Goal: Information Seeking & Learning: Check status

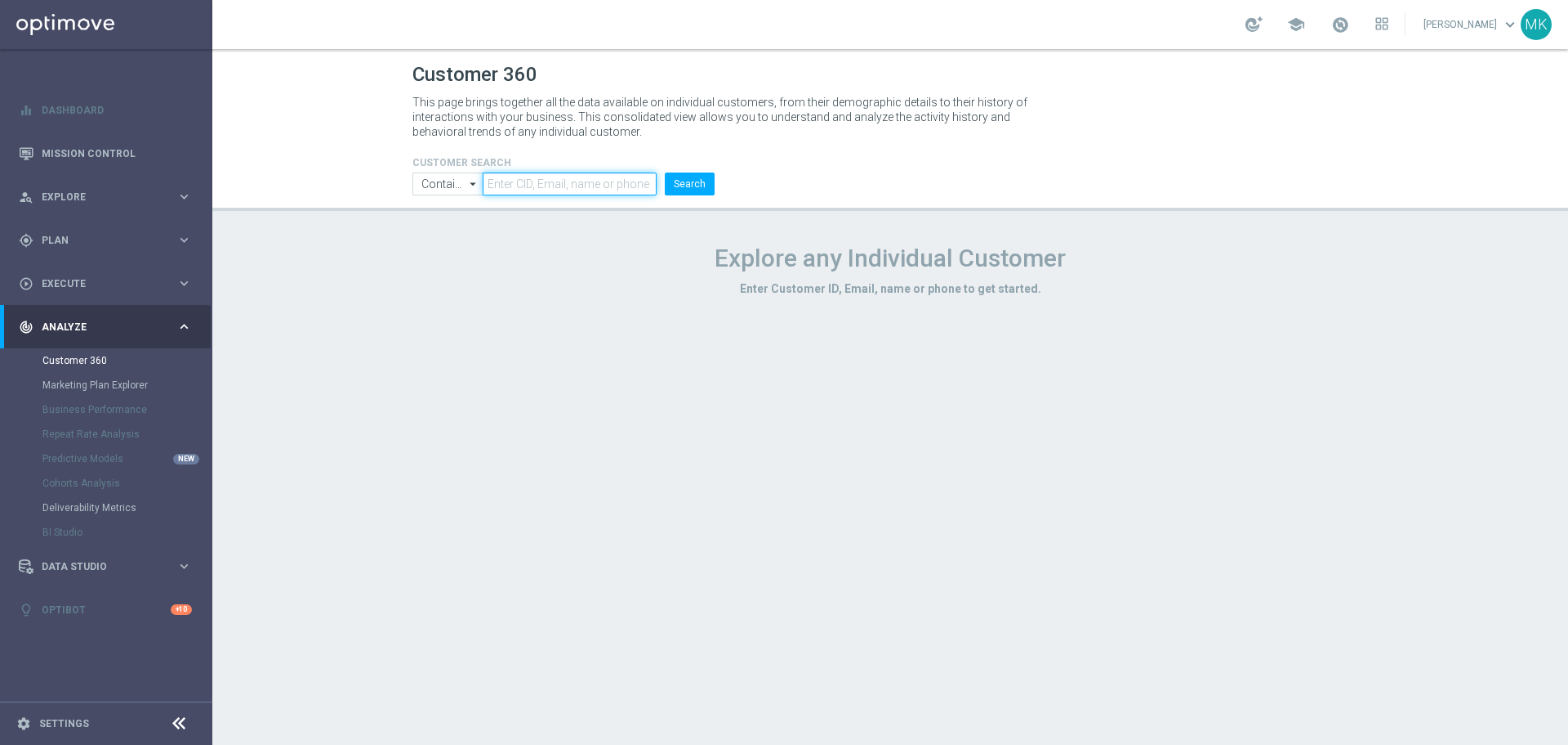
click at [550, 181] on input "text" at bounding box center [569, 184] width 174 height 23
paste input "168917"
click at [702, 177] on button "Search" at bounding box center [689, 184] width 49 height 23
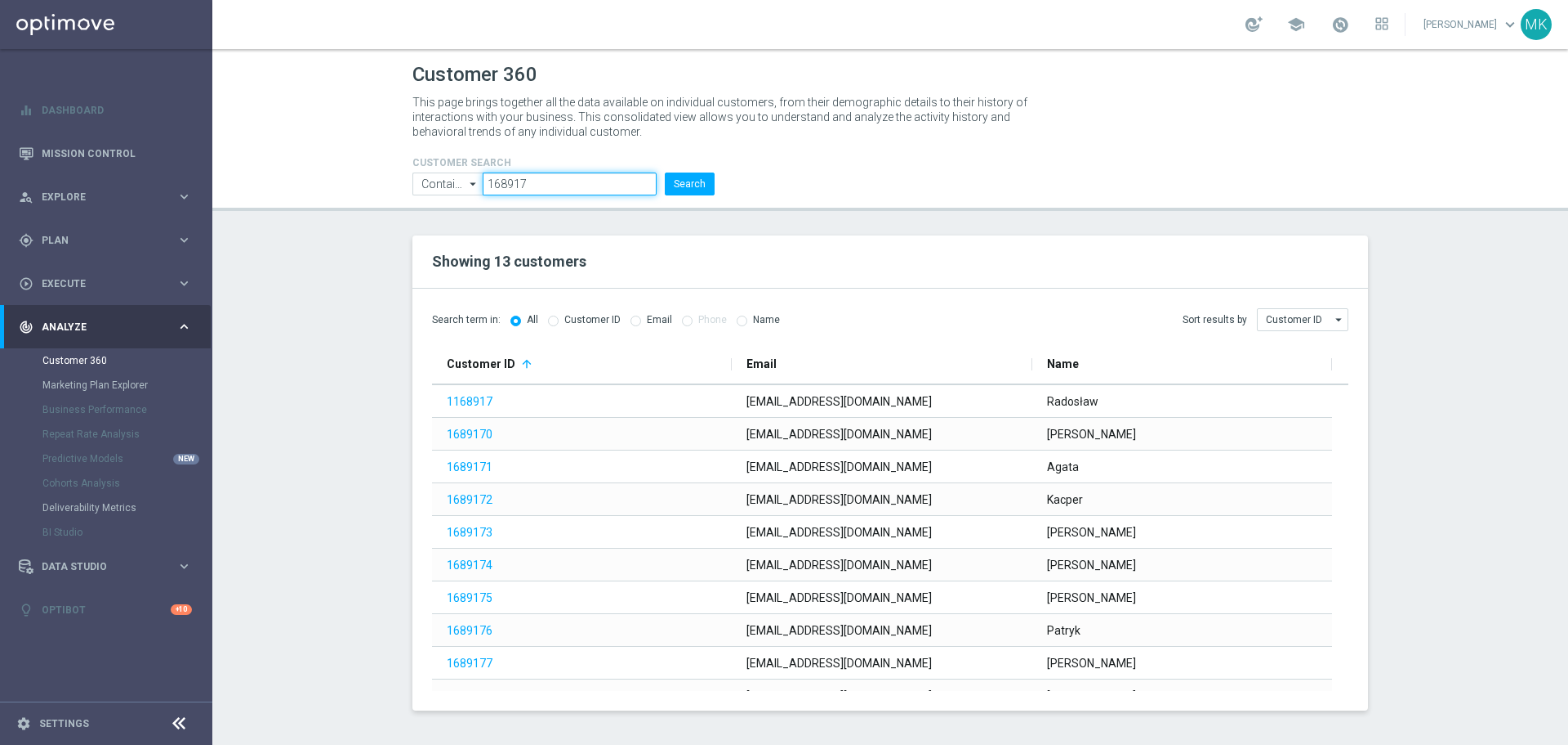
click at [489, 185] on input "168917" at bounding box center [569, 184] width 174 height 23
click at [368, 415] on section "Showing 13 customers Search term in: All Customer ID Email Phone Name Sort resu…" at bounding box center [890, 473] width 1356 height 475
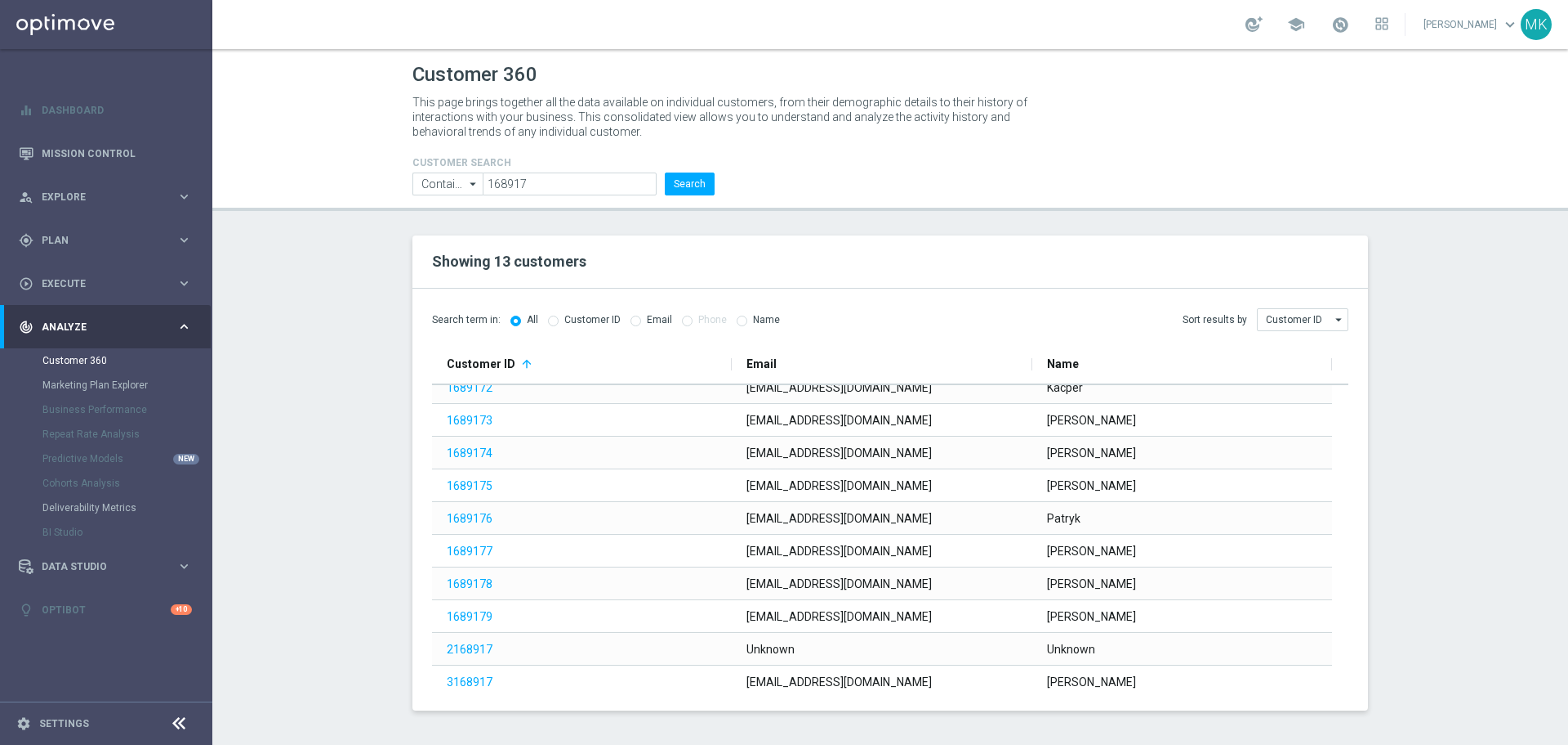
scroll to position [120, 0]
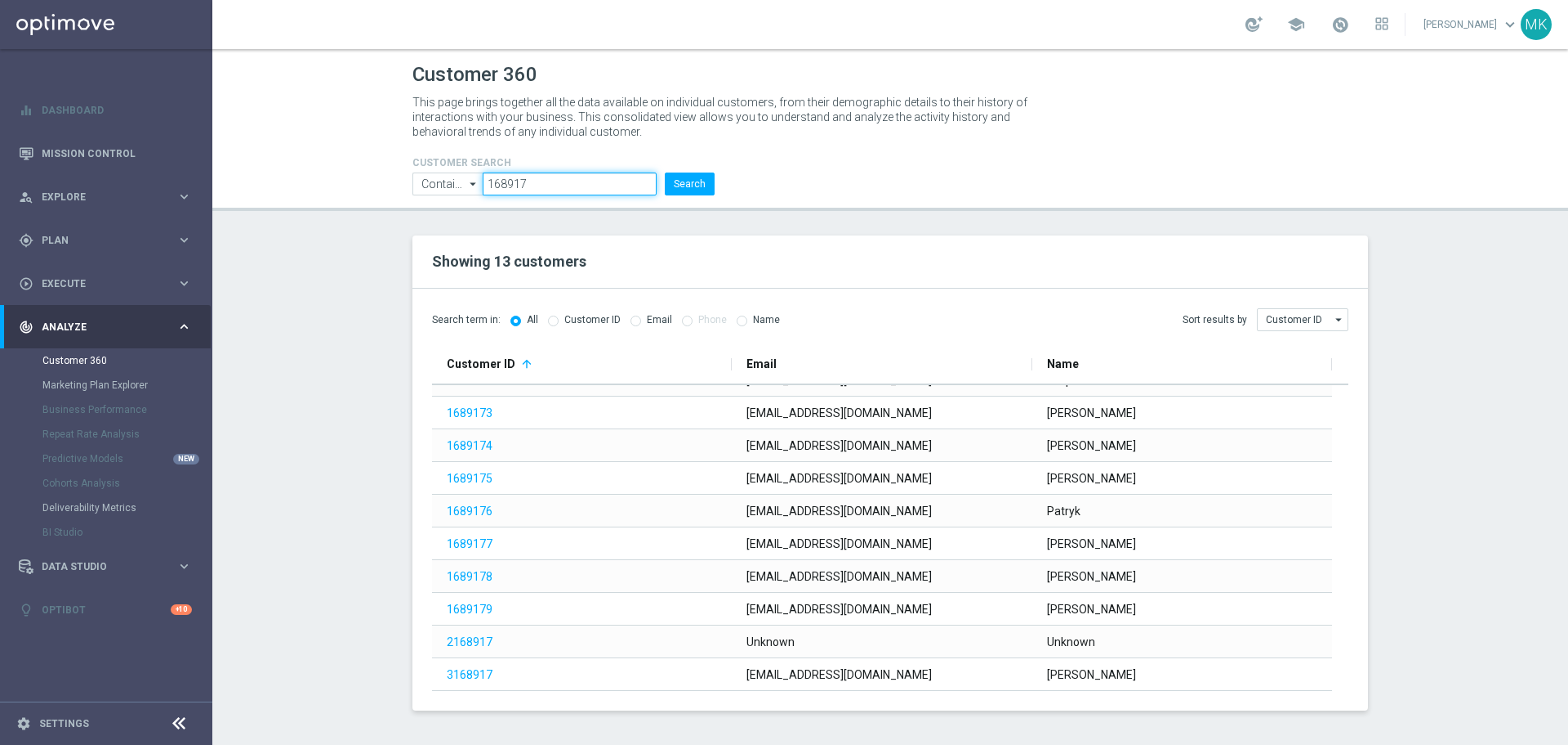
click at [513, 186] on input "168917" at bounding box center [569, 184] width 174 height 23
paste input "2961973"
click at [676, 185] on button "Search" at bounding box center [689, 184] width 49 height 23
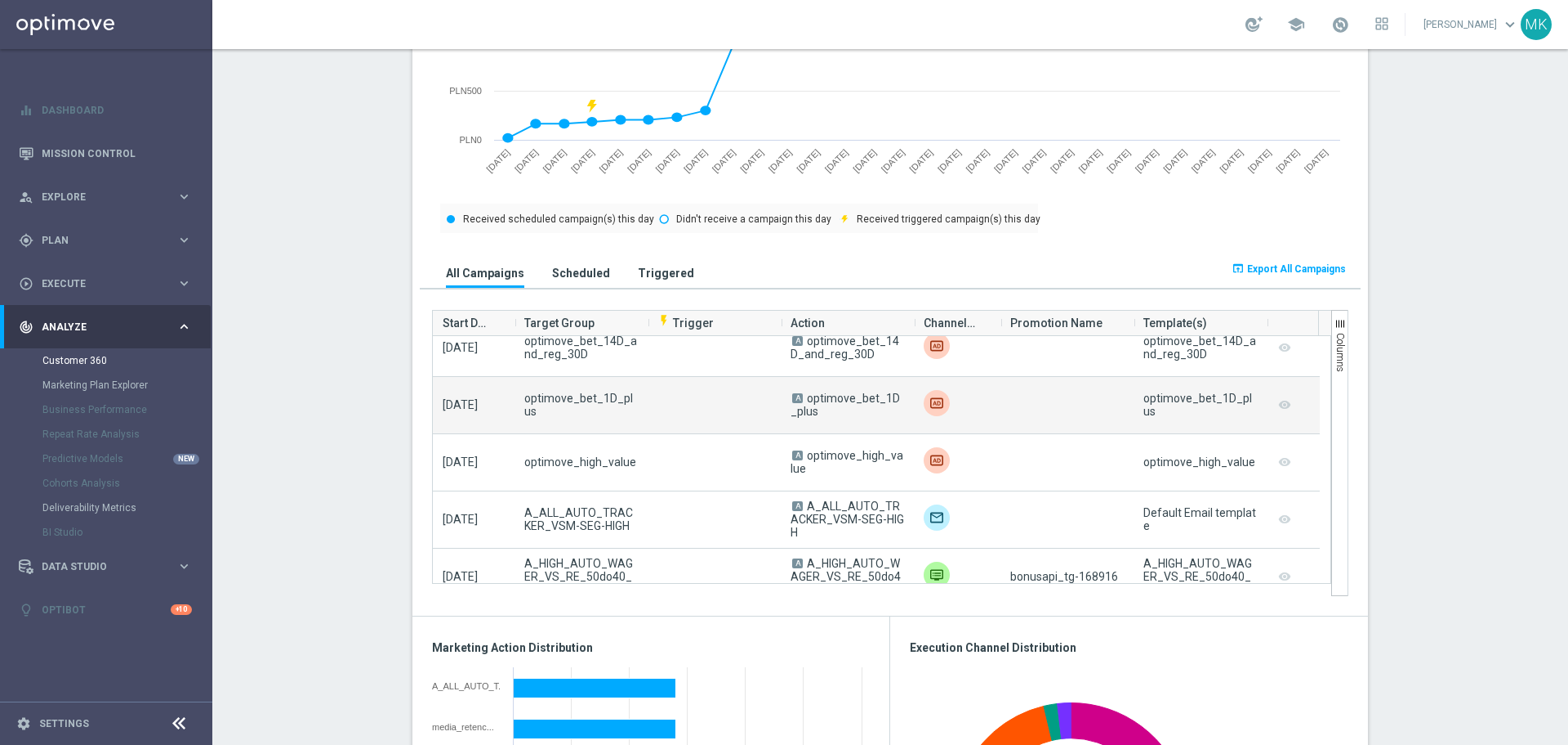
scroll to position [2043, 0]
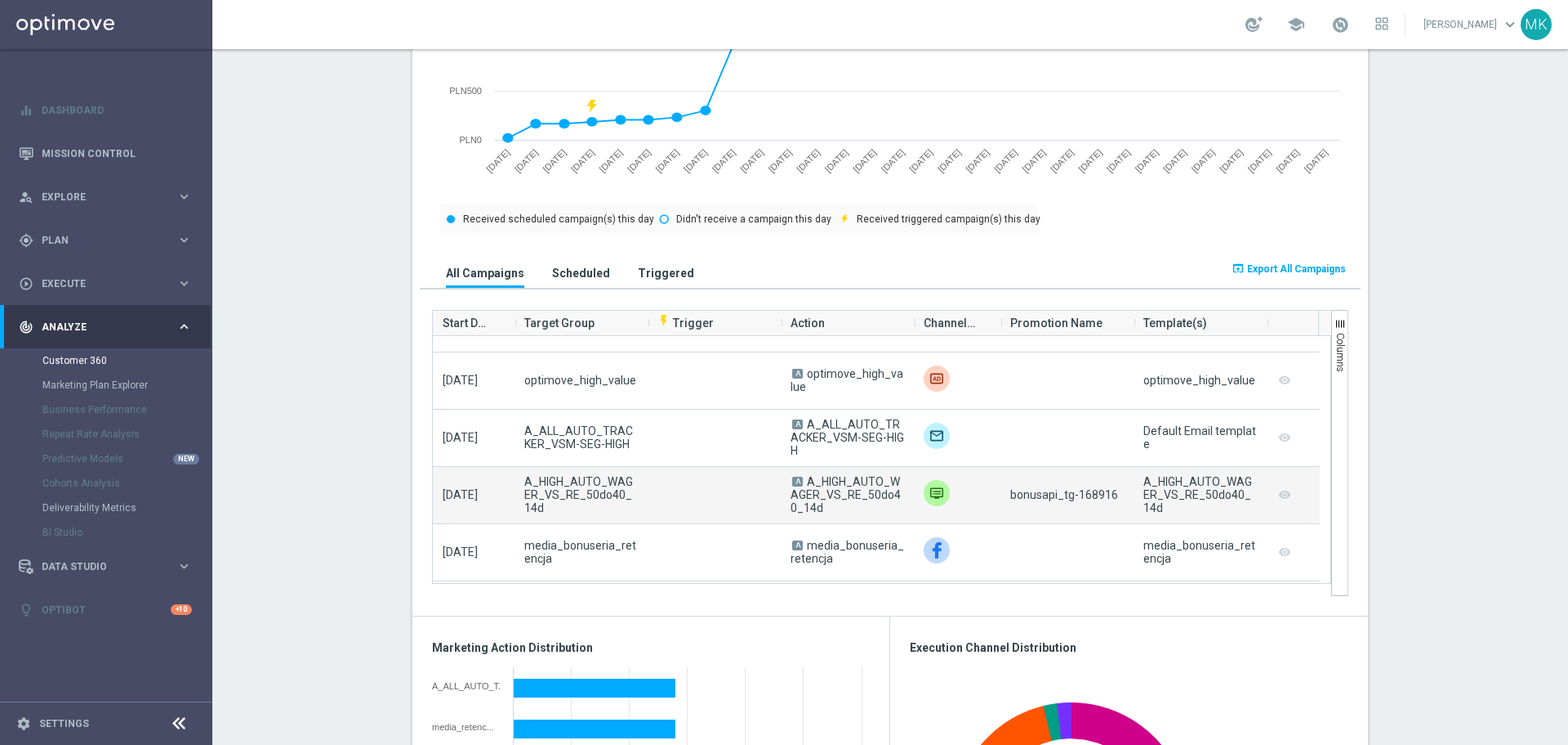
click at [1091, 493] on span "bonusapi_tg-168916" at bounding box center [1064, 494] width 107 height 13
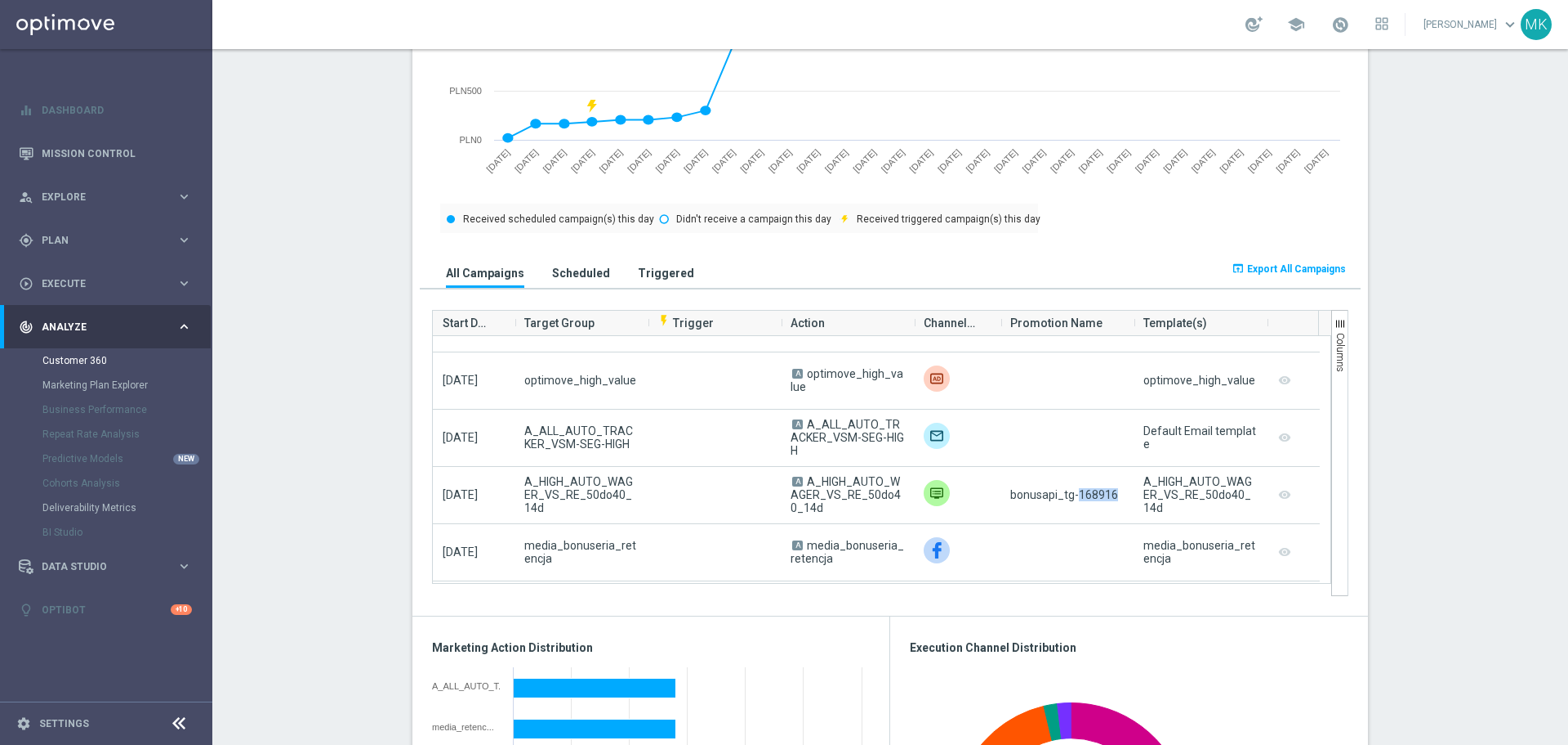
copy span "168916"
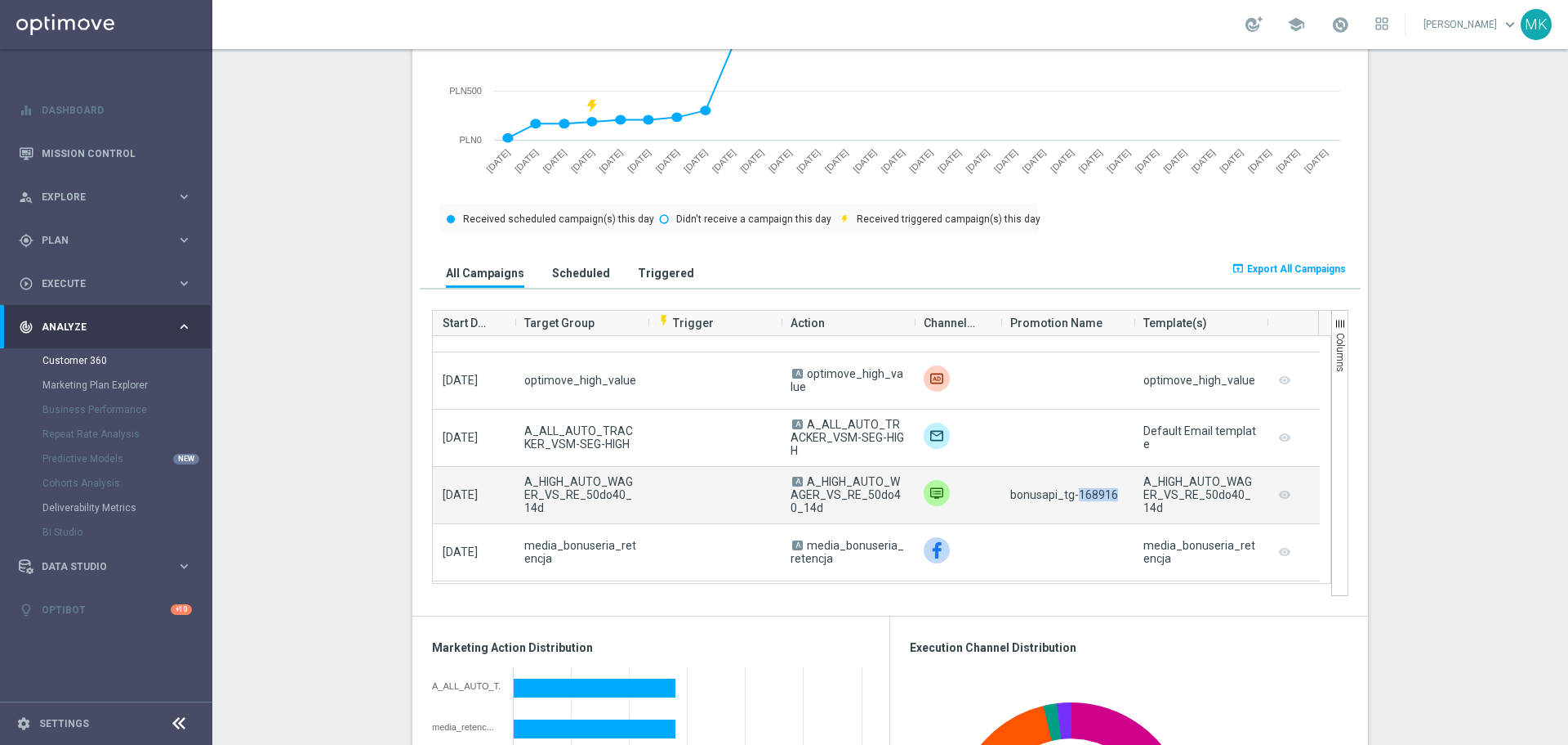
click at [1103, 501] on span "bonusapi_tg-168916" at bounding box center [1064, 494] width 107 height 13
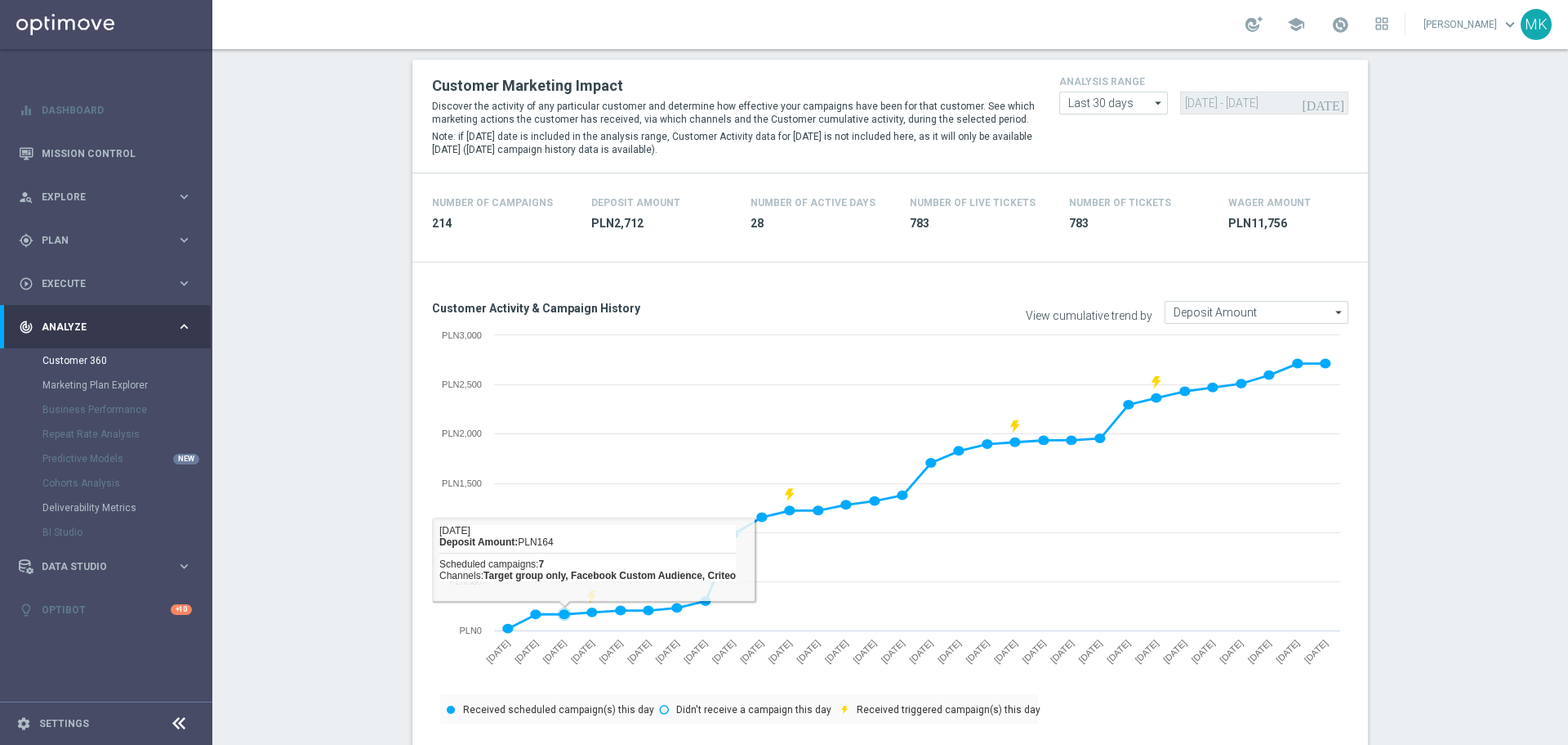
scroll to position [0, 0]
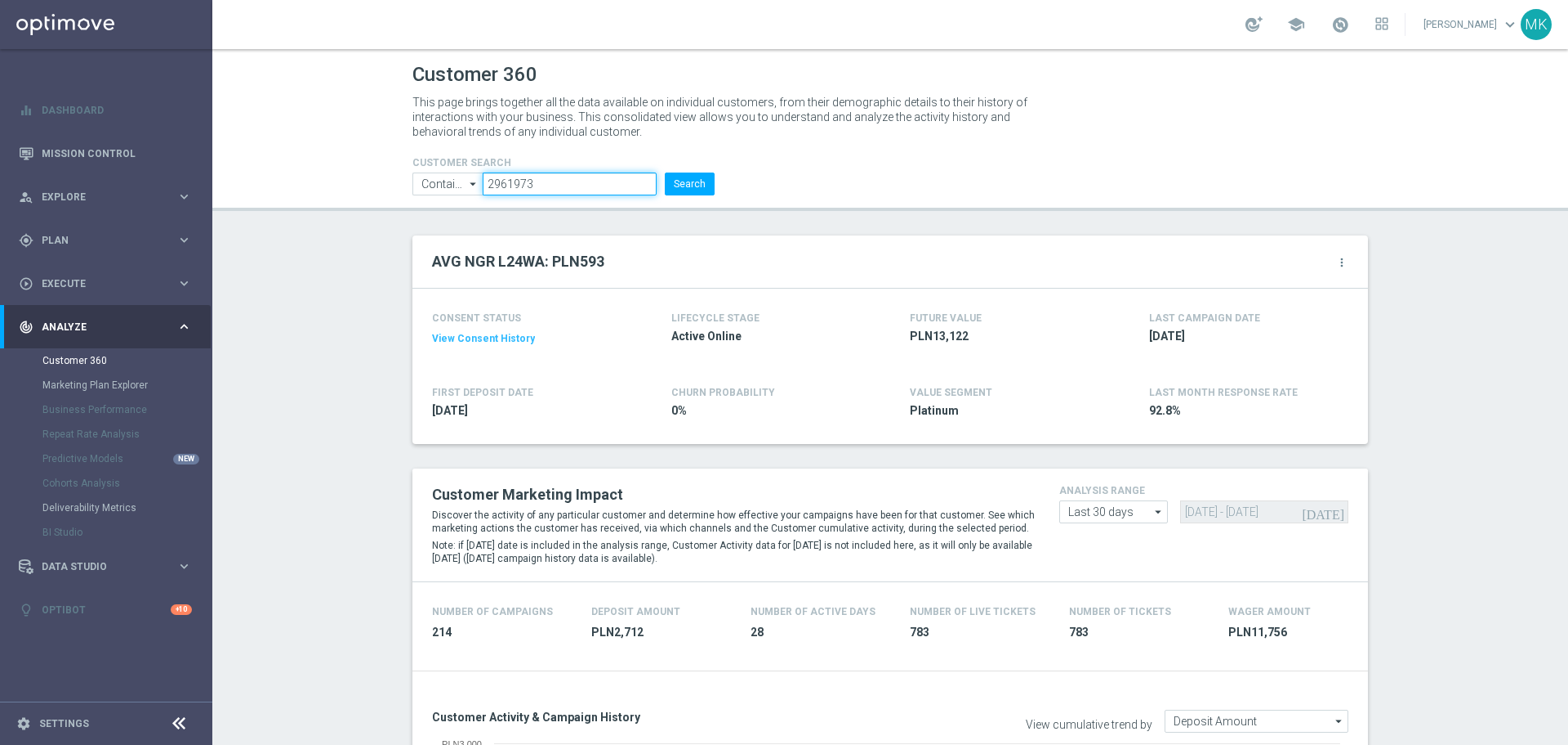
click at [521, 175] on input "2961973" at bounding box center [569, 184] width 174 height 23
paste input "3315389"
type input "3315389"
click at [695, 175] on button "Search" at bounding box center [689, 184] width 49 height 23
